Goal: Check status: Check status

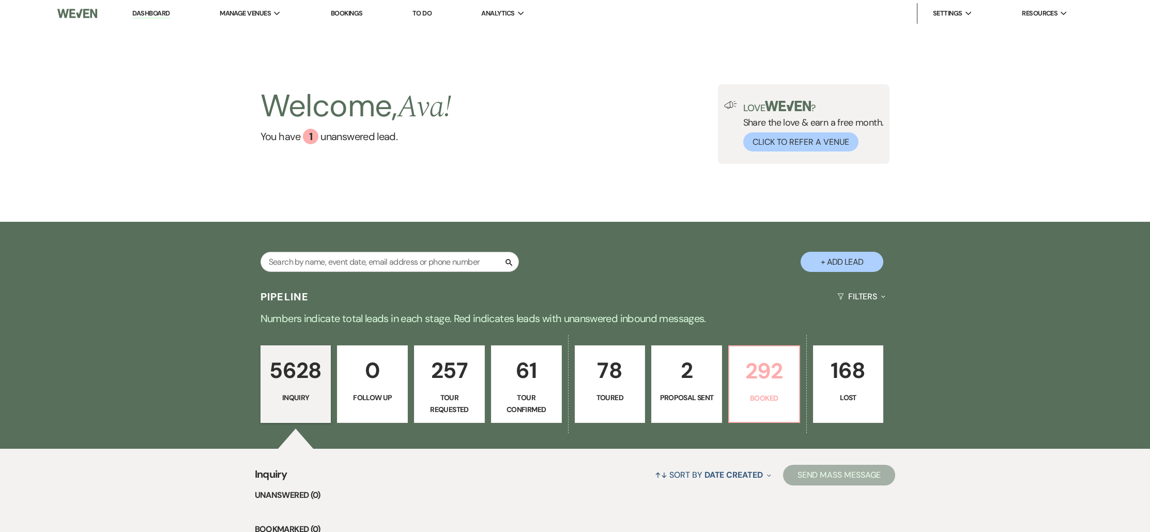
click at [766, 367] on p "292" at bounding box center [763, 370] width 57 height 35
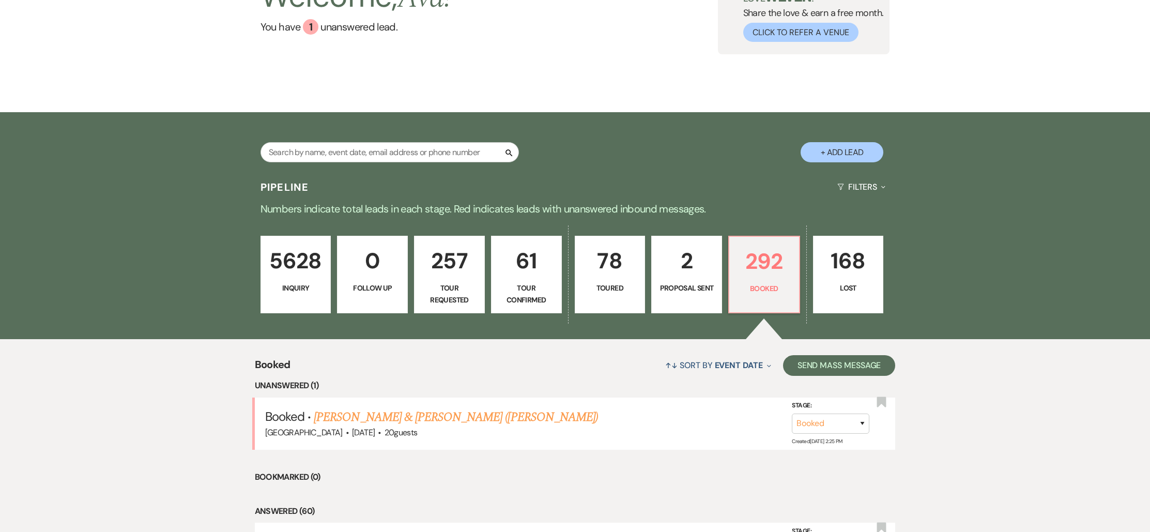
scroll to position [110, 0]
click at [308, 28] on div "1" at bounding box center [311, 27] width 16 height 16
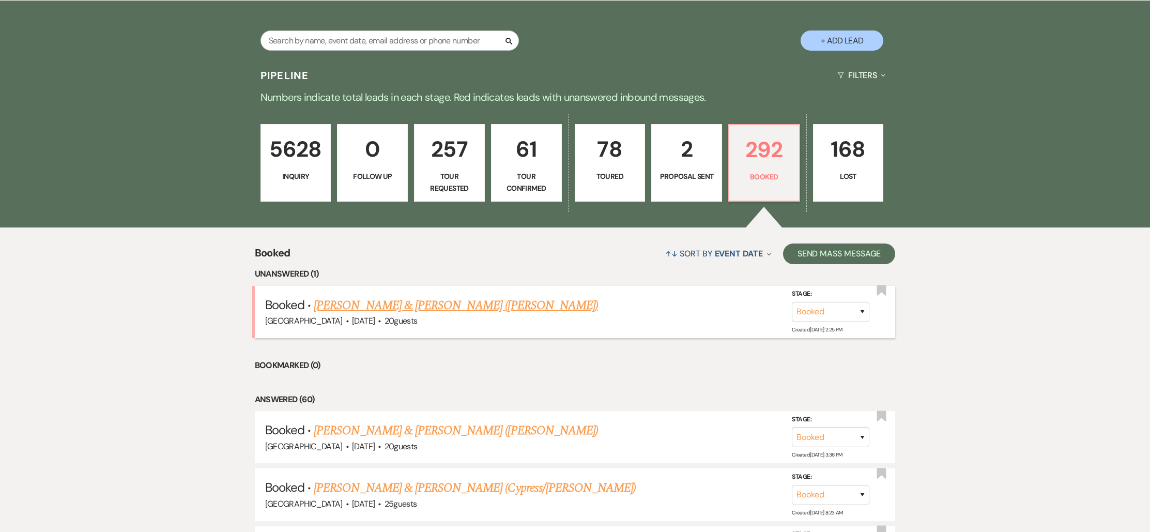
click at [407, 311] on link "[PERSON_NAME] & [PERSON_NAME] ([PERSON_NAME])" at bounding box center [456, 305] width 284 height 19
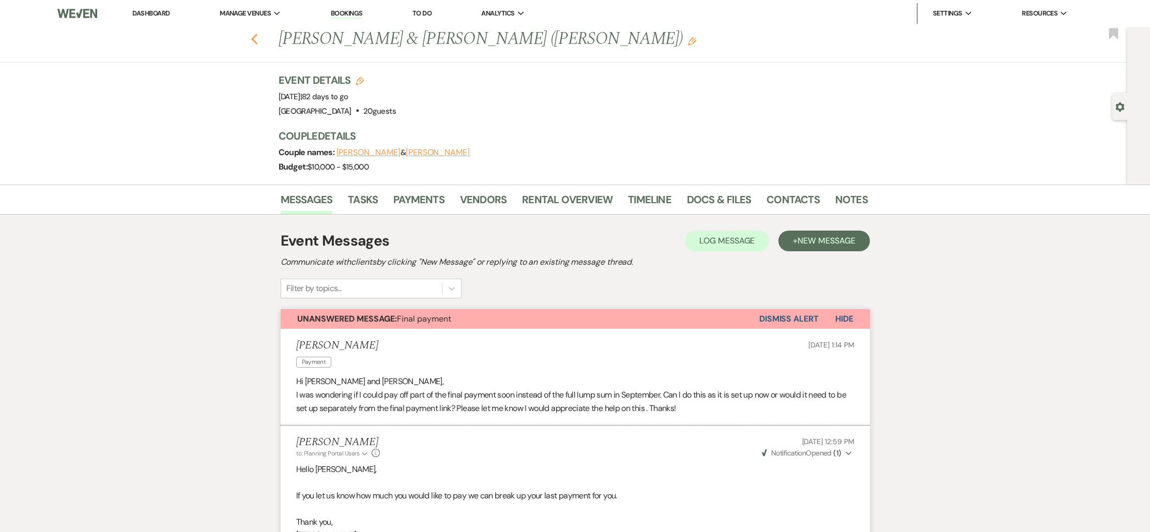
click at [257, 41] on use "button" at bounding box center [254, 39] width 7 height 11
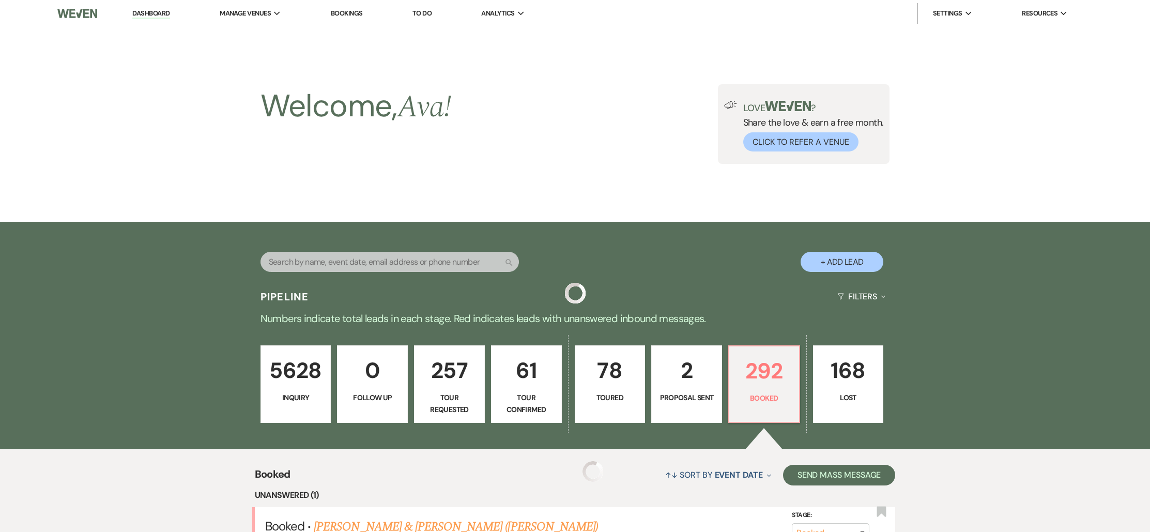
scroll to position [221, 0]
